Goal: Transaction & Acquisition: Download file/media

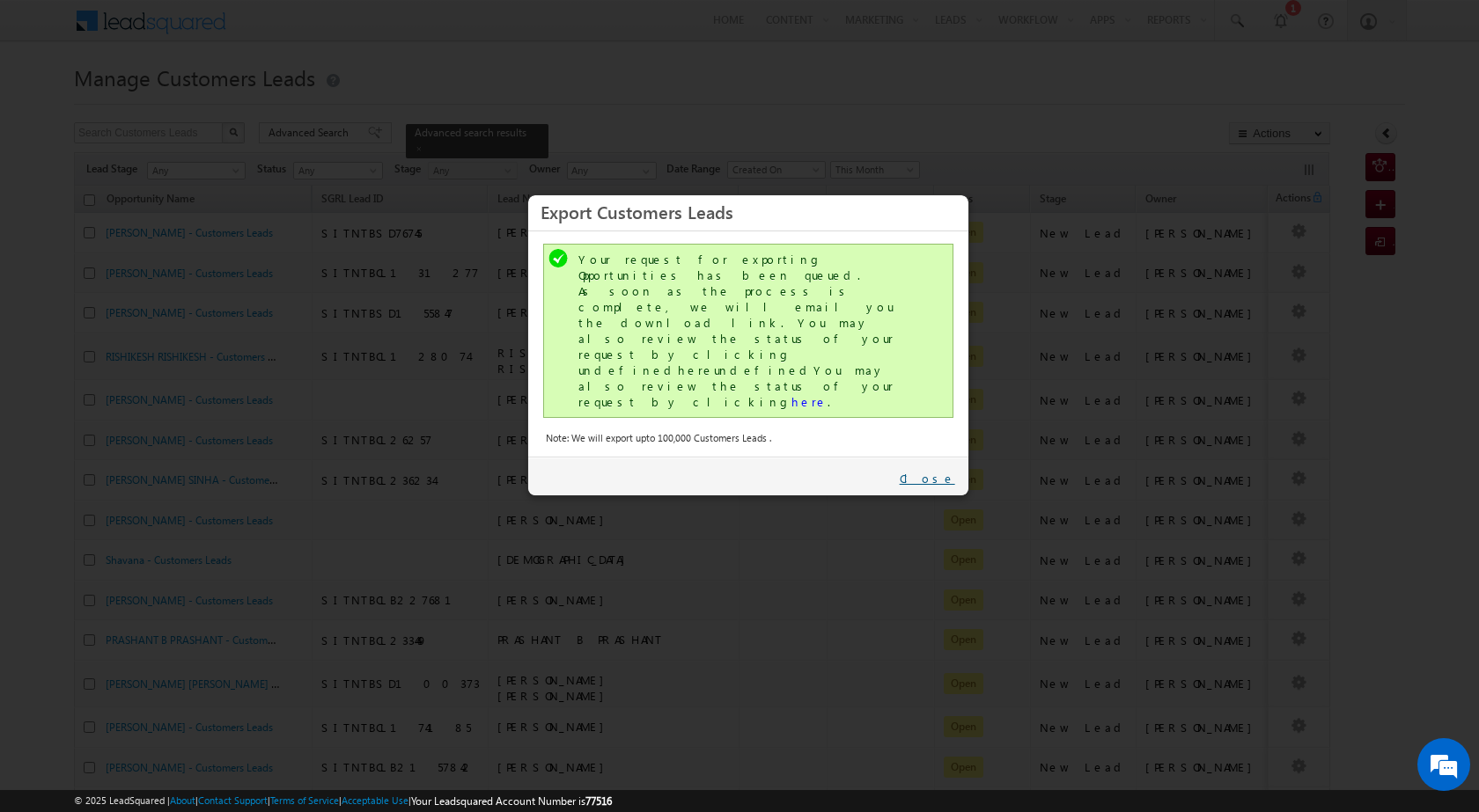
click at [941, 471] on link "Close" at bounding box center [926, 478] width 55 height 15
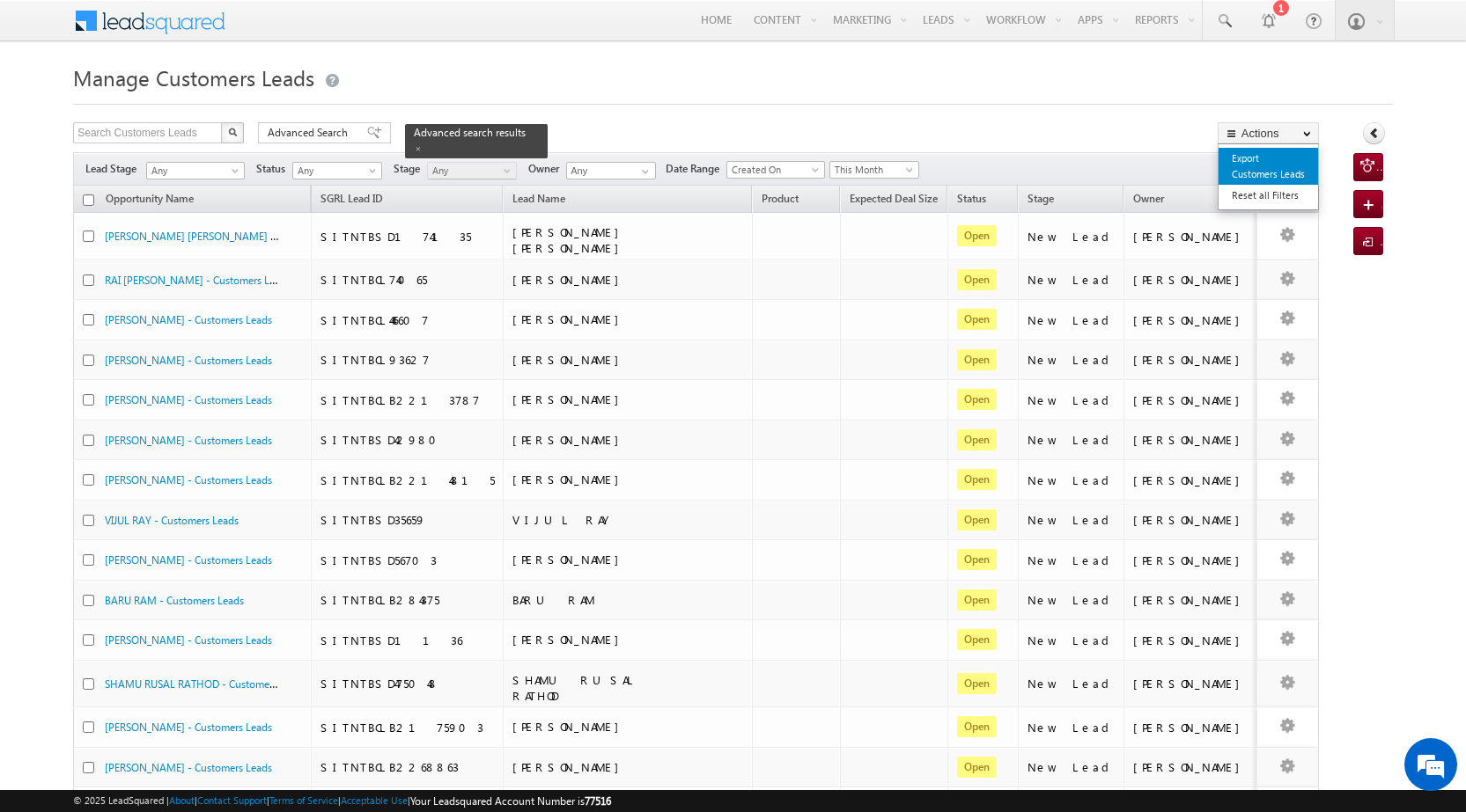
click at [1295, 159] on link "Export Customers Leads" at bounding box center [1269, 166] width 100 height 37
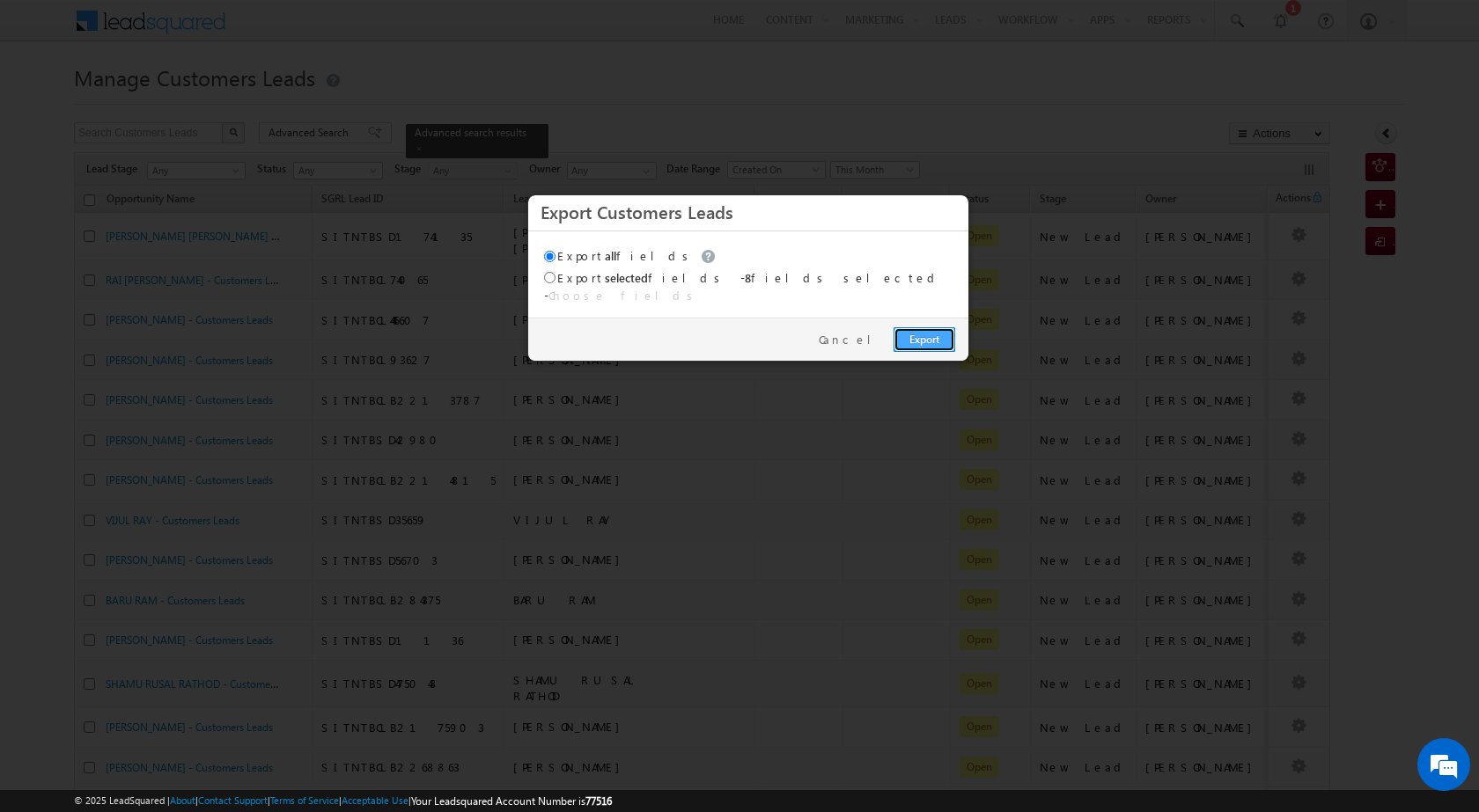
click at [916, 337] on link "Export" at bounding box center [925, 339] width 62 height 24
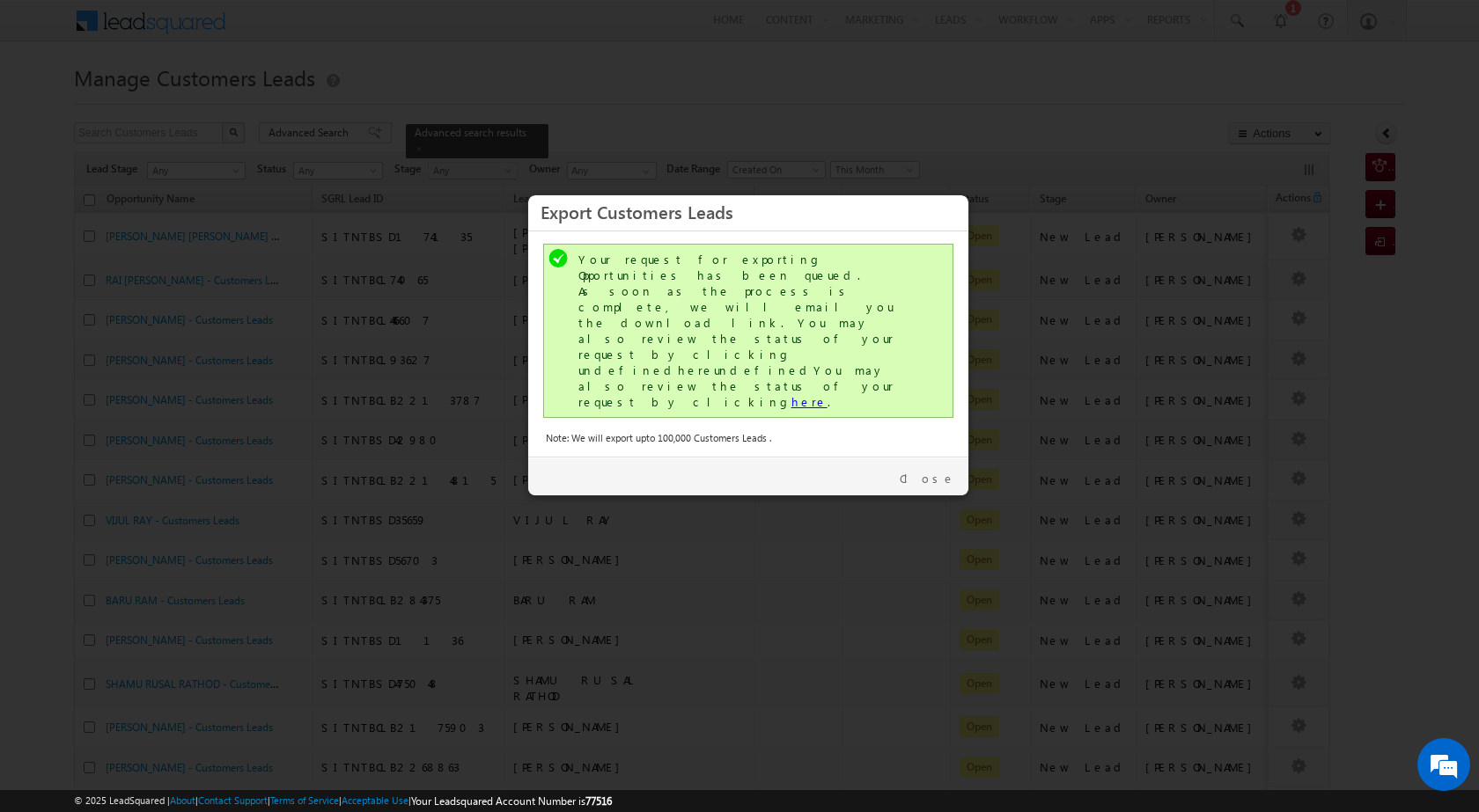
click at [791, 395] on link "here" at bounding box center [809, 402] width 36 height 15
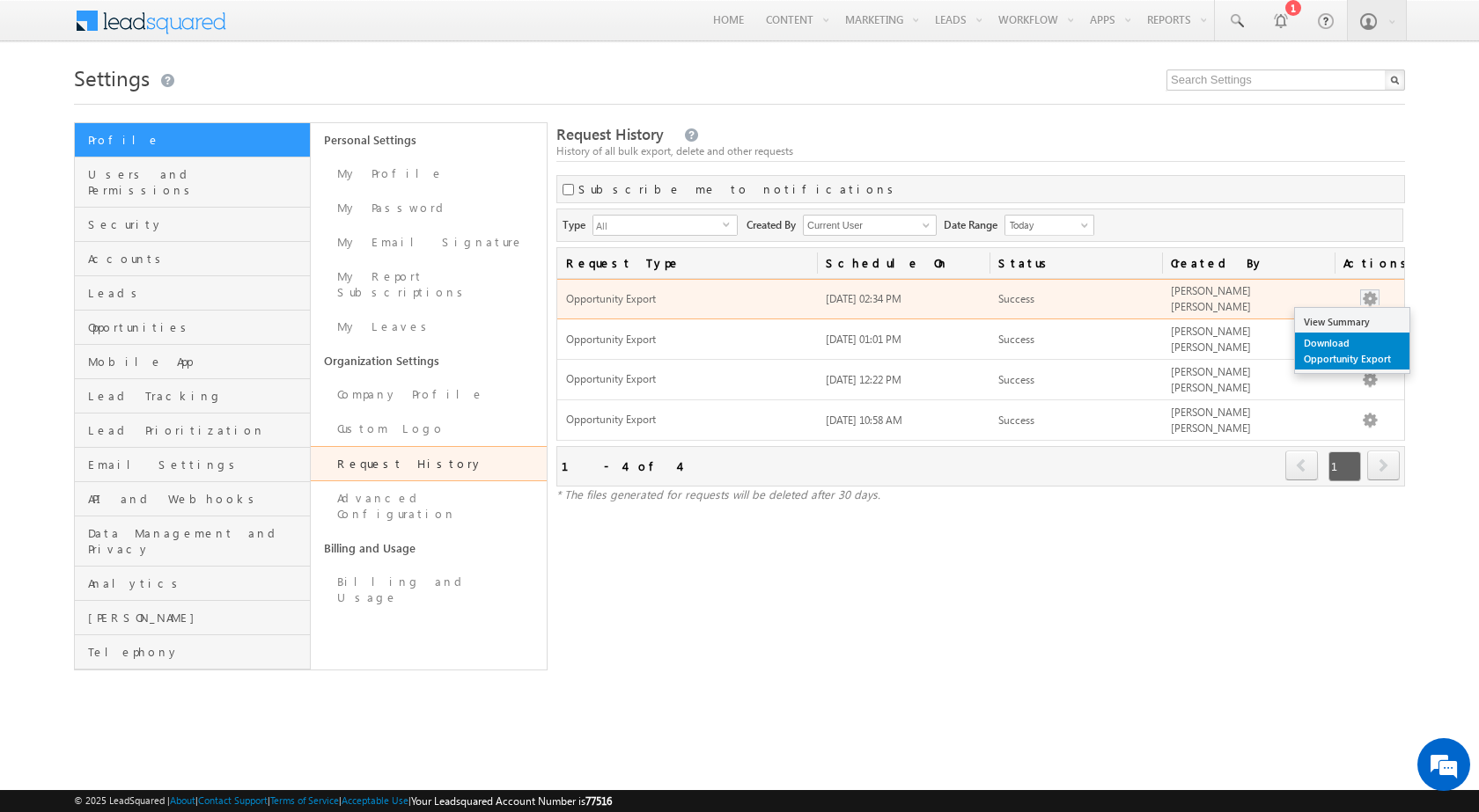
click at [1367, 338] on link "Download Opportunity Export" at bounding box center [1352, 351] width 114 height 37
click at [1364, 347] on link "Download Opportunity Export" at bounding box center [1352, 351] width 114 height 37
